Goal: Check status: Check status

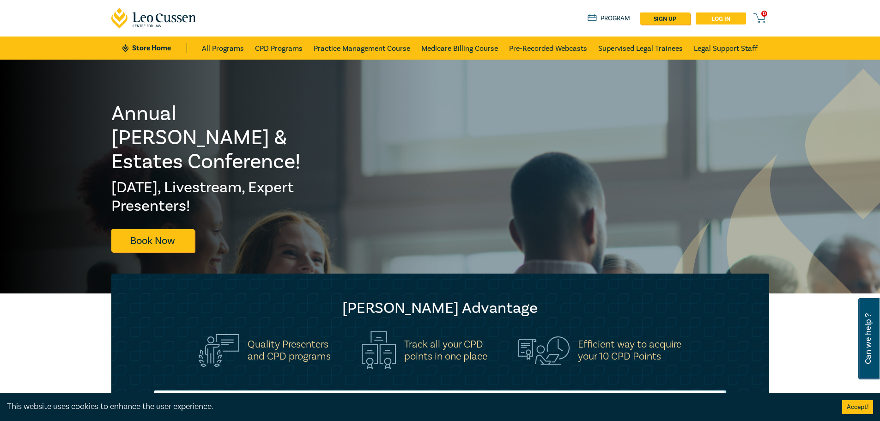
click at [729, 21] on link "Log in" at bounding box center [721, 18] width 50 height 12
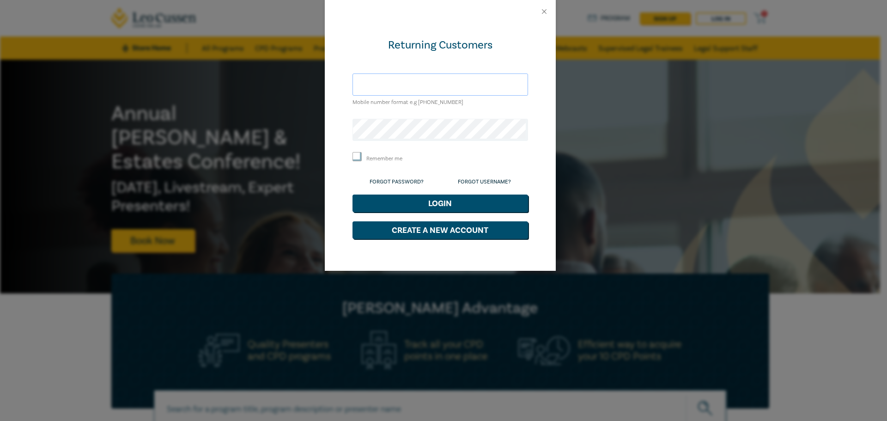
click at [397, 74] on input "text" at bounding box center [441, 84] width 176 height 22
type input "[PERSON_NAME][EMAIL_ADDRESS][DOMAIN_NAME]"
click at [447, 206] on button "Login" at bounding box center [441, 204] width 176 height 18
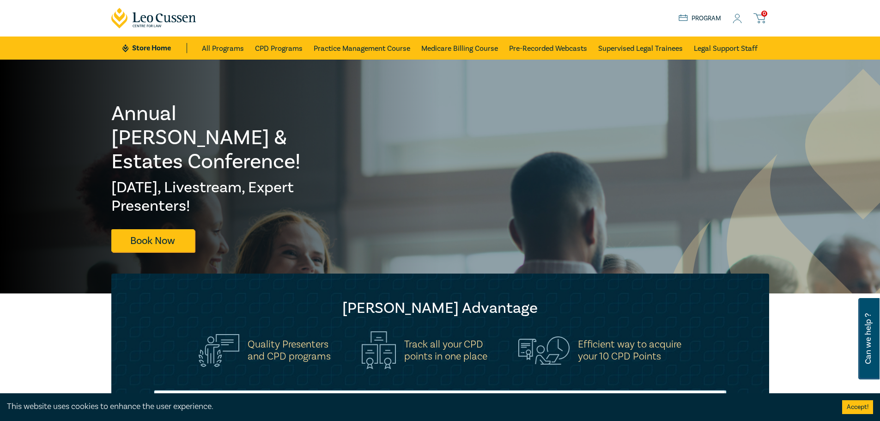
click at [742, 17] on icon at bounding box center [737, 19] width 9 height 10
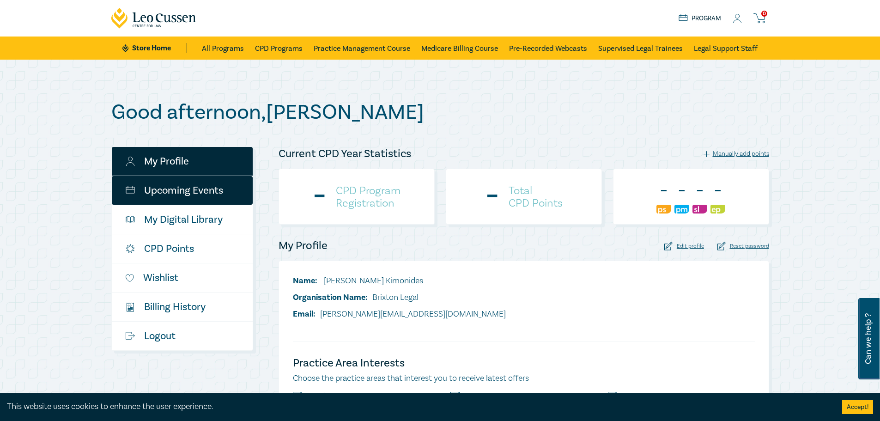
click at [207, 184] on link "Upcoming Events" at bounding box center [182, 190] width 141 height 29
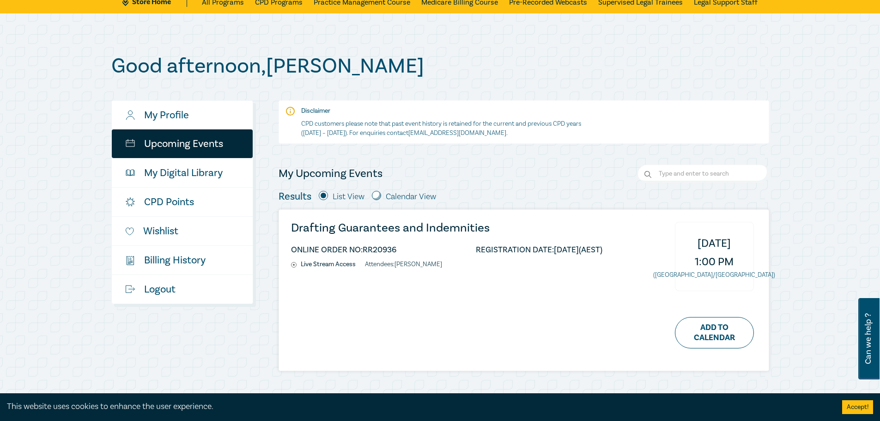
scroll to position [92, 0]
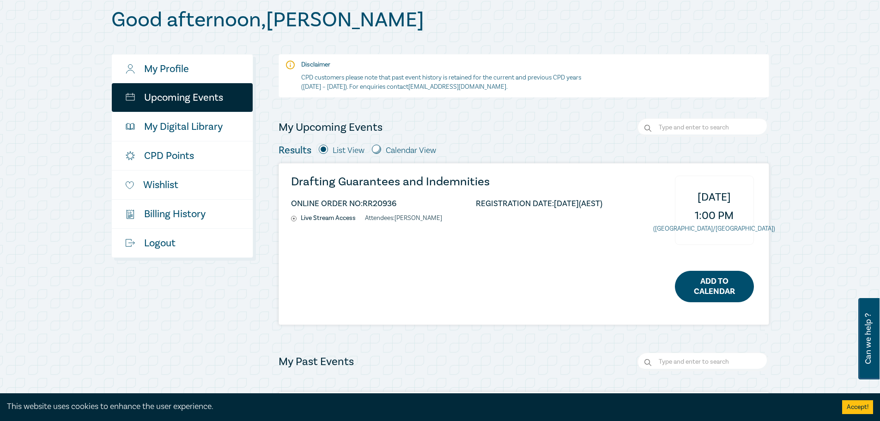
click at [719, 279] on link "Add to Calendar" at bounding box center [714, 286] width 79 height 31
click at [404, 178] on h3 "Drafting Guarantees and Indemnities" at bounding box center [446, 182] width 311 height 12
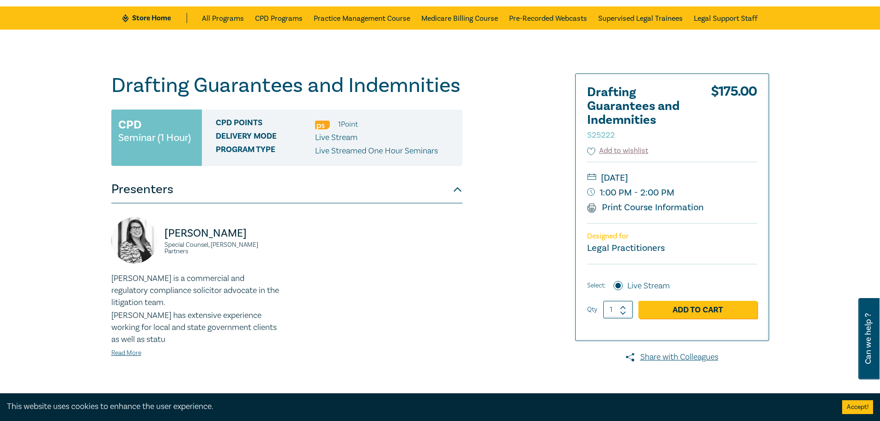
scroll to position [46, 0]
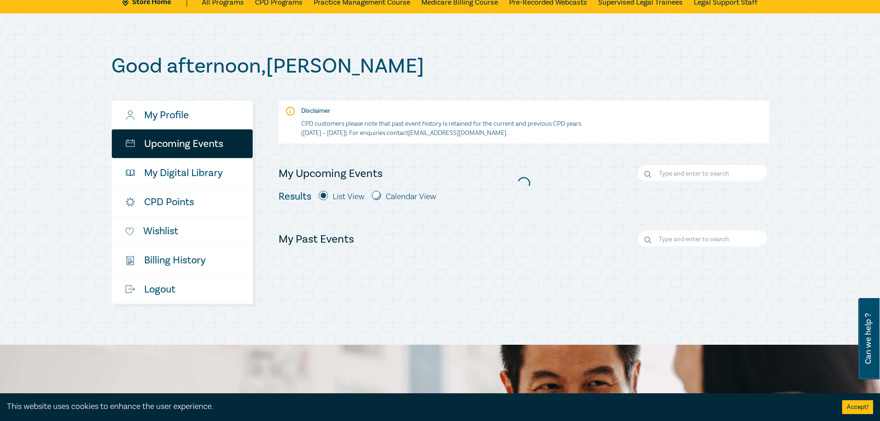
scroll to position [92, 0]
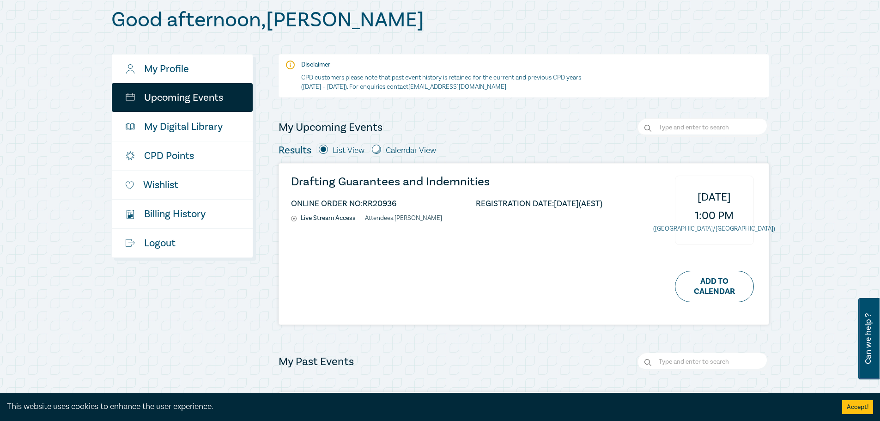
click at [539, 202] on li "REGISTRATION DATE: 12/08/2025 (AEST)" at bounding box center [539, 204] width 127 height 8
click at [598, 201] on li "REGISTRATION DATE: 12/08/2025 (AEST)" at bounding box center [539, 204] width 127 height 8
click at [363, 210] on ul "ONLINE ORDER NO: RR20936 REGISTRATION DATE: 12/08/2025 (AEST)" at bounding box center [446, 205] width 311 height 17
click at [410, 216] on li "Attendees: Arthur Kimonides" at bounding box center [403, 218] width 77 height 8
click at [403, 179] on h3 "Drafting Guarantees and Indemnities" at bounding box center [446, 182] width 311 height 12
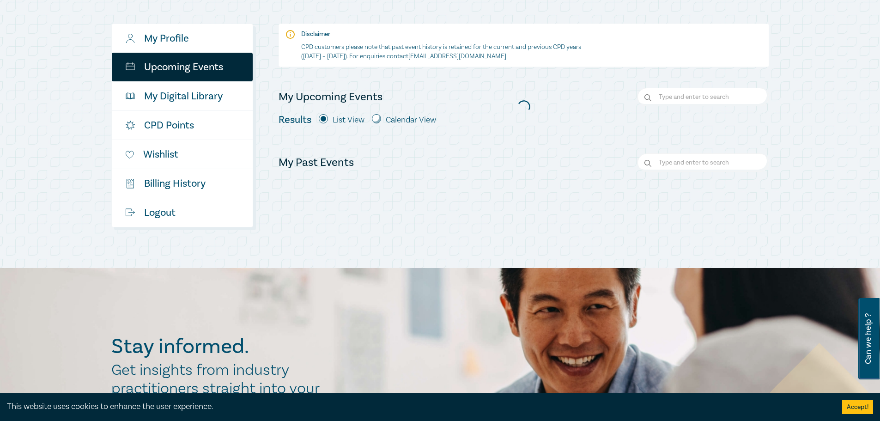
scroll to position [139, 0]
